Goal: Transaction & Acquisition: Purchase product/service

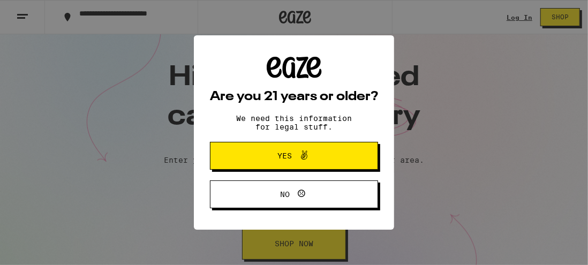
click at [311, 159] on span "Yes" at bounding box center [293, 156] width 81 height 14
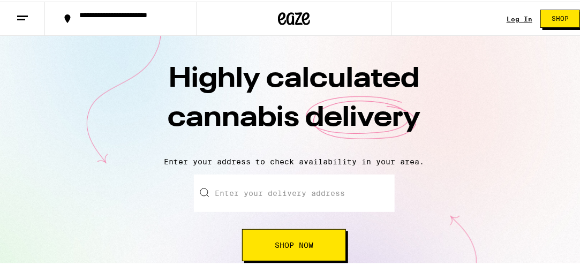
click at [257, 194] on input "Enter your delivery address" at bounding box center [294, 192] width 201 height 38
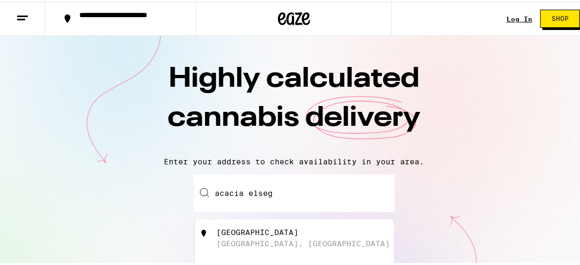
click at [260, 240] on div "[GEOGRAPHIC_DATA], [GEOGRAPHIC_DATA]" at bounding box center [311, 237] width 191 height 20
type input "[GEOGRAPHIC_DATA], [GEOGRAPHIC_DATA]"
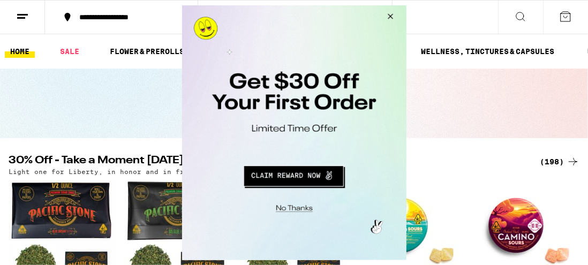
click at [392, 13] on button "Close Modal" at bounding box center [388, 18] width 29 height 26
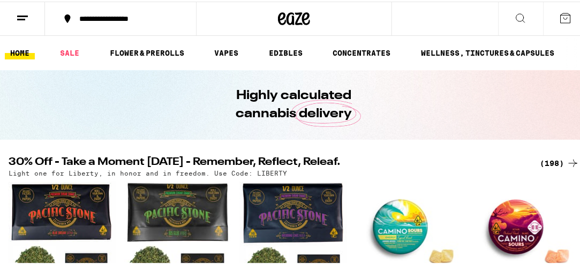
click at [30, 10] on button at bounding box center [22, 18] width 45 height 34
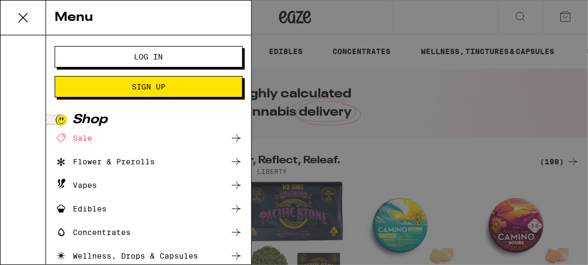
click at [78, 179] on div "Vapes" at bounding box center [76, 185] width 42 height 13
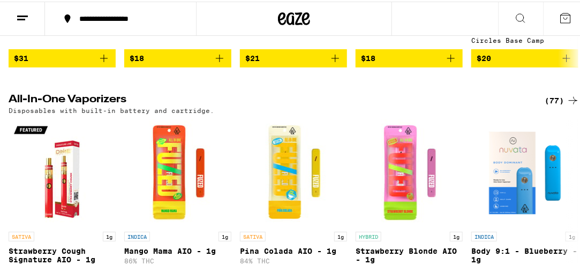
scroll to position [321, 0]
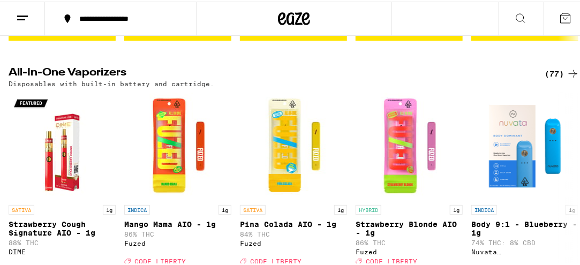
click at [545, 69] on div "(77)" at bounding box center [562, 72] width 35 height 13
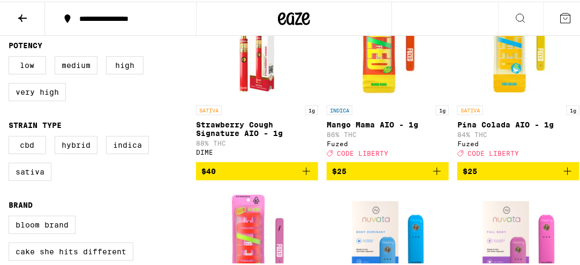
scroll to position [161, 0]
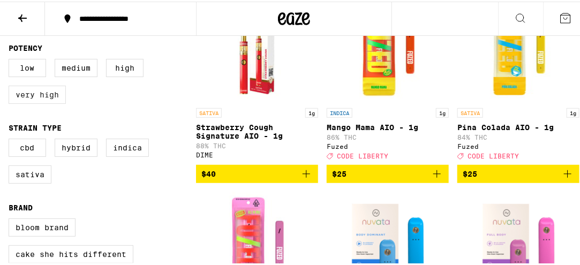
click at [43, 100] on label "Very High" at bounding box center [37, 93] width 57 height 18
click at [11, 59] on input "Very High" at bounding box center [11, 59] width 1 height 1
checkbox input "true"
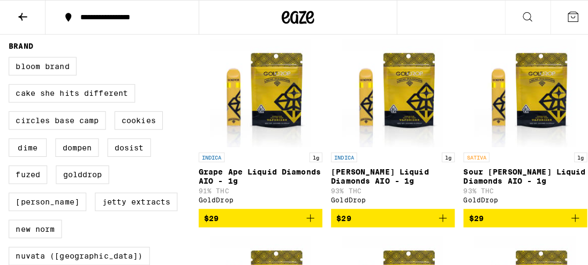
scroll to position [54, 0]
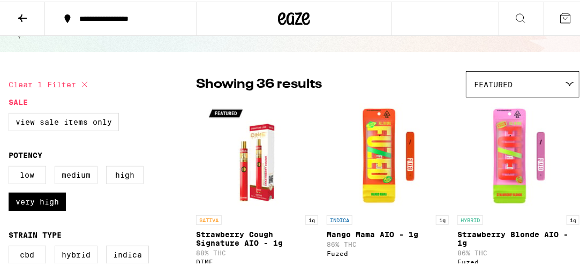
click at [223, 221] on div "SATIVA 1g" at bounding box center [257, 219] width 122 height 10
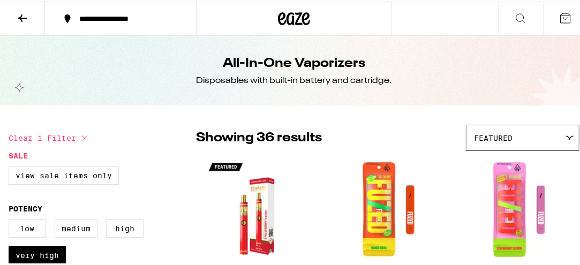
click at [517, 135] on div "Featured" at bounding box center [523, 136] width 113 height 25
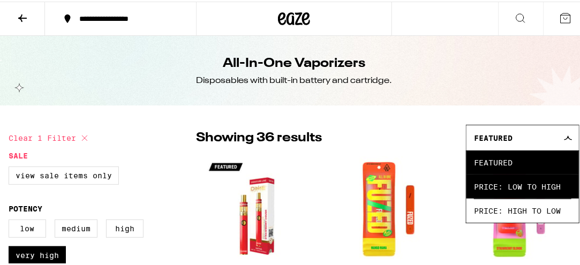
click at [508, 190] on span "Price: Low to High" at bounding box center [523, 185] width 98 height 24
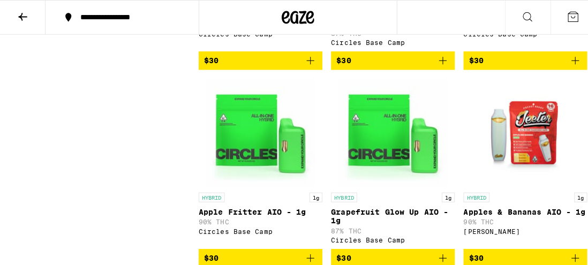
scroll to position [1072, 0]
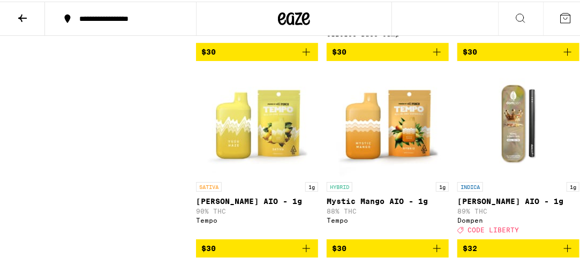
click at [518, 136] on img "Open page for King Louis XIII AIO - 1g from Dompen" at bounding box center [518, 121] width 107 height 107
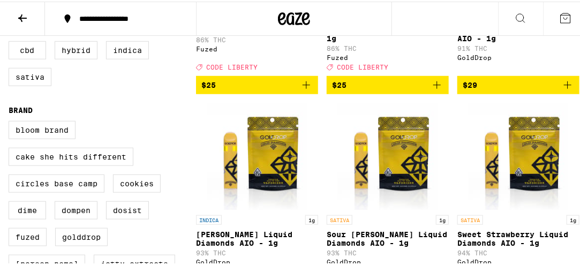
scroll to position [168, 0]
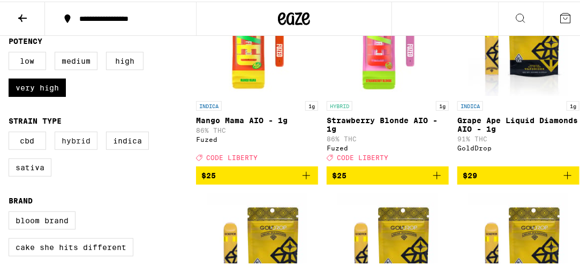
click at [75, 145] on label "Hybrid" at bounding box center [76, 139] width 43 height 18
click at [11, 132] on input "Hybrid" at bounding box center [11, 132] width 1 height 1
checkbox input "true"
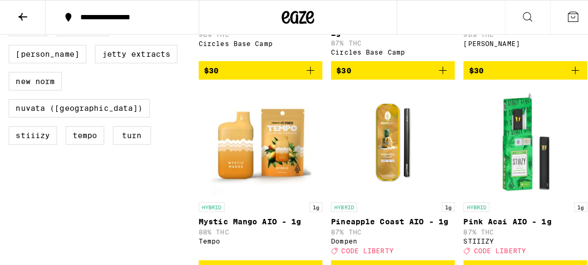
scroll to position [482, 0]
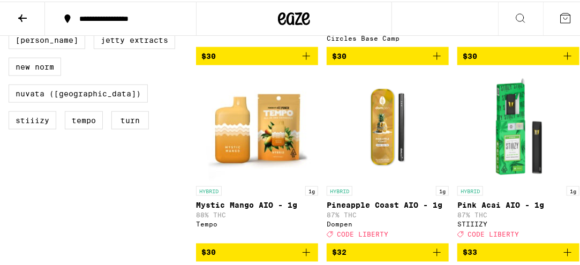
click at [377, 150] on img "Open page for Pineapple Coast AIO - 1g from Dompen" at bounding box center [387, 125] width 107 height 107
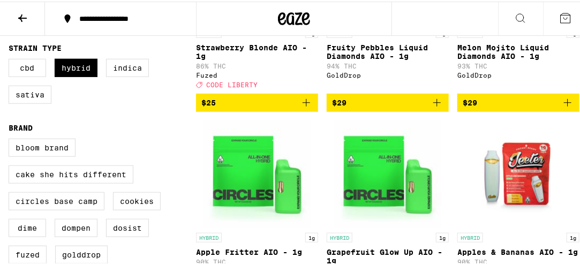
scroll to position [214, 0]
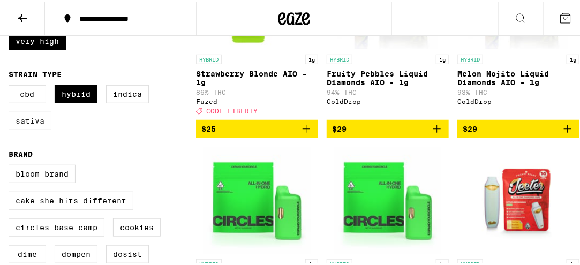
click at [34, 123] on label "Sativa" at bounding box center [30, 119] width 43 height 18
click at [11, 86] on input "Sativa" at bounding box center [11, 85] width 1 height 1
checkbox input "true"
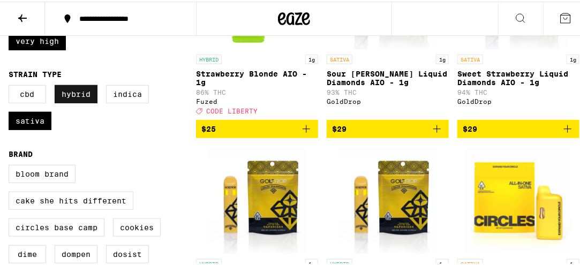
click at [68, 97] on label "Hybrid" at bounding box center [76, 93] width 43 height 18
click at [11, 86] on input "Hybrid" at bounding box center [11, 85] width 1 height 1
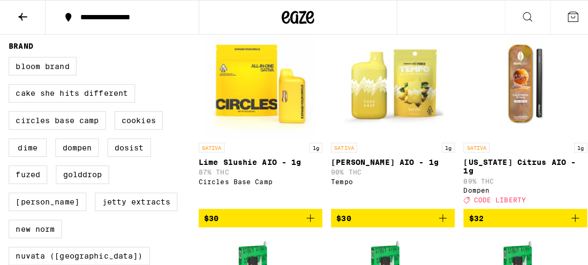
scroll to position [321, 0]
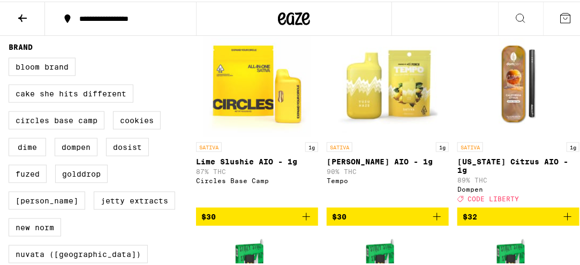
click at [507, 88] on img "Open page for California Citrus AIO - 1g from Dompen" at bounding box center [518, 81] width 107 height 107
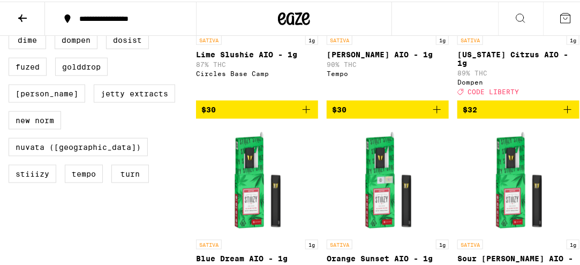
scroll to position [161, 0]
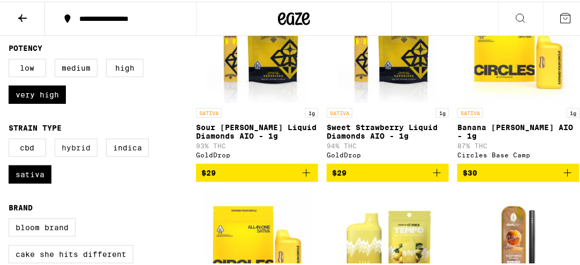
click at [75, 148] on label "Hybrid" at bounding box center [76, 146] width 43 height 18
click at [11, 139] on input "Hybrid" at bounding box center [11, 139] width 1 height 1
checkbox input "true"
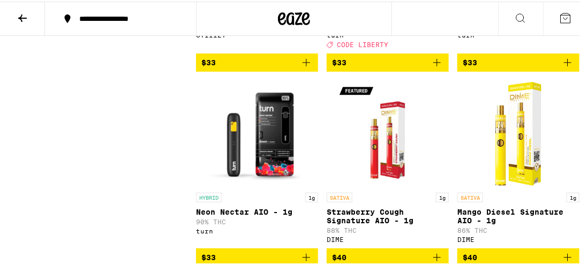
scroll to position [1447, 0]
